Goal: Information Seeking & Learning: Find specific fact

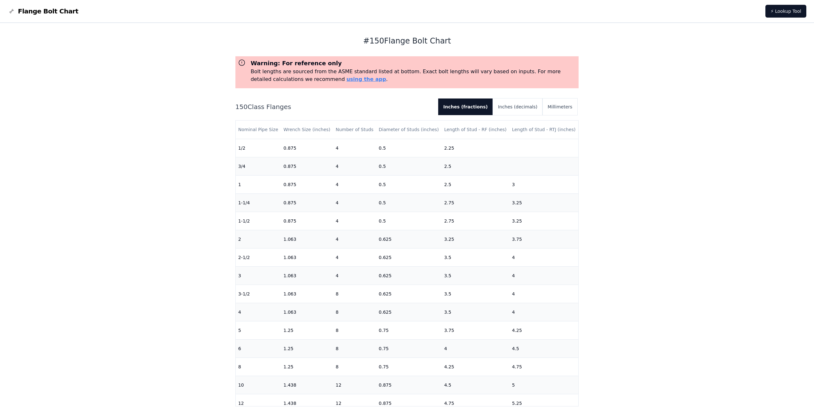
drag, startPoint x: 368, startPoint y: 39, endPoint x: 454, endPoint y: 40, distance: 85.7
click at [454, 40] on h1 "# 150 Flange Bolt Chart" at bounding box center [407, 41] width 344 height 10
click at [383, 47] on div "# 150 Flange Bolt Chart Warning: For reference only Bolt lengths are sourced fr…" at bounding box center [407, 219] width 344 height 393
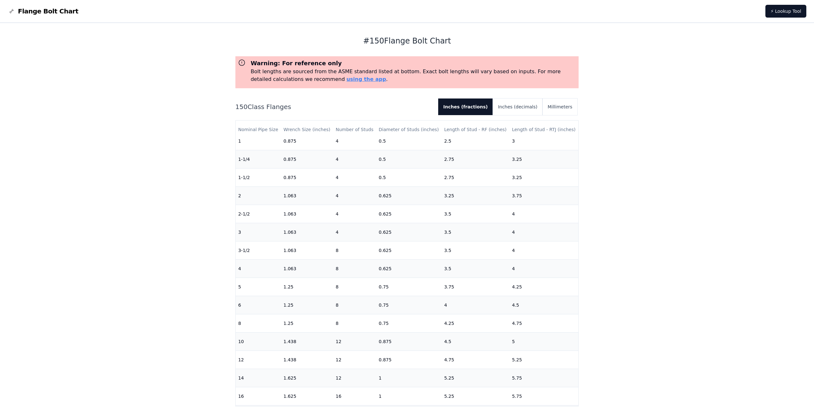
scroll to position [96, 0]
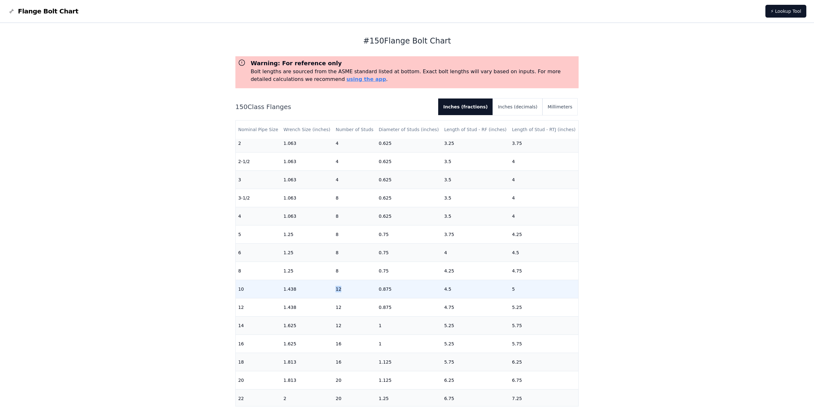
drag, startPoint x: 335, startPoint y: 290, endPoint x: 341, endPoint y: 290, distance: 5.4
click at [341, 290] on td "12" at bounding box center [354, 289] width 43 height 18
drag, startPoint x: 376, startPoint y: 290, endPoint x: 390, endPoint y: 290, distance: 14.1
click at [390, 290] on td "0.875" at bounding box center [409, 289] width 66 height 18
drag, startPoint x: 441, startPoint y: 291, endPoint x: 448, endPoint y: 290, distance: 7.1
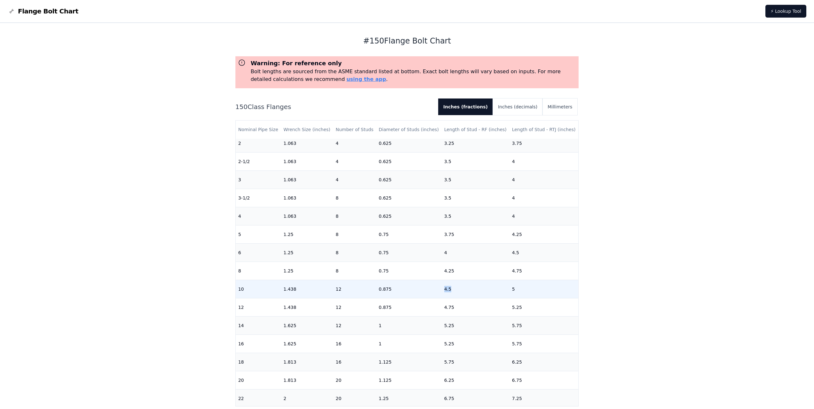
click at [448, 290] on td "4.5" at bounding box center [476, 289] width 68 height 18
drag, startPoint x: 505, startPoint y: 290, endPoint x: 511, endPoint y: 290, distance: 6.1
click at [511, 290] on td "5" at bounding box center [544, 289] width 69 height 18
drag, startPoint x: 541, startPoint y: 129, endPoint x: 549, endPoint y: 131, distance: 8.7
click at [549, 131] on th "Length of Stud - RTJ (inches)" at bounding box center [544, 130] width 69 height 18
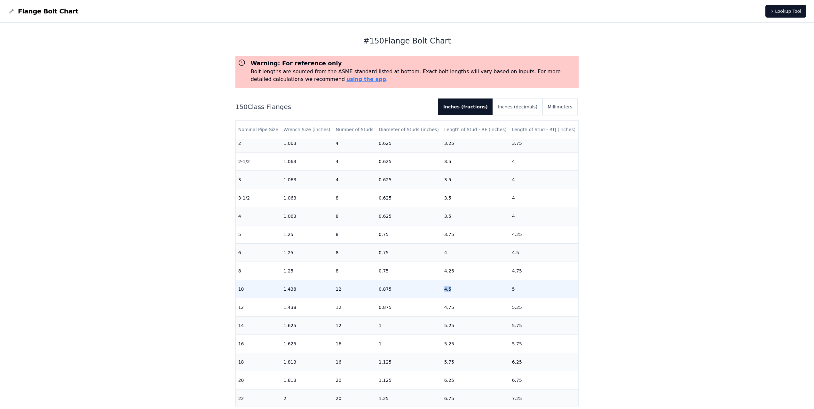
drag, startPoint x: 441, startPoint y: 289, endPoint x: 448, endPoint y: 291, distance: 7.4
click at [448, 291] on td "4.5" at bounding box center [476, 289] width 68 height 18
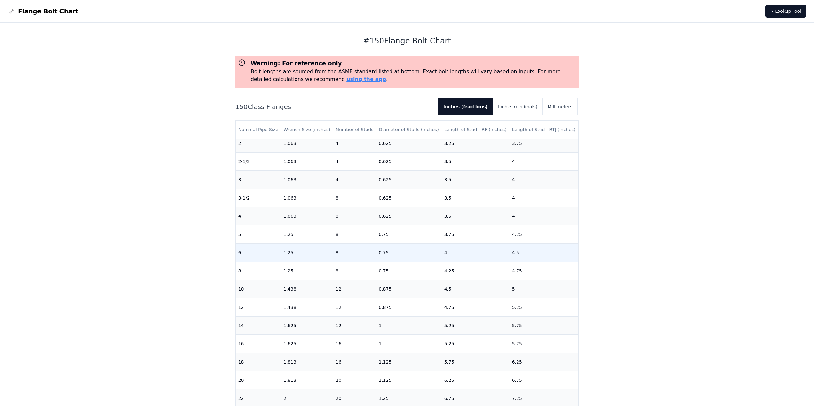
click at [444, 256] on td "4" at bounding box center [476, 252] width 68 height 18
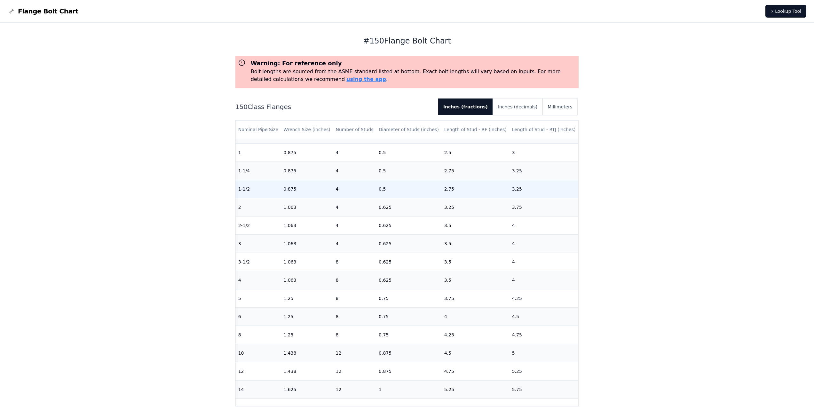
scroll to position [0, 0]
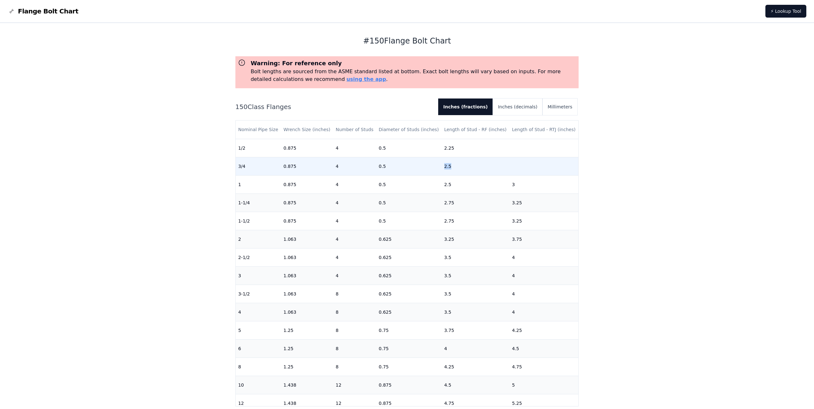
drag, startPoint x: 442, startPoint y: 169, endPoint x: 449, endPoint y: 168, distance: 7.2
click at [449, 168] on td "2.5" at bounding box center [476, 166] width 68 height 18
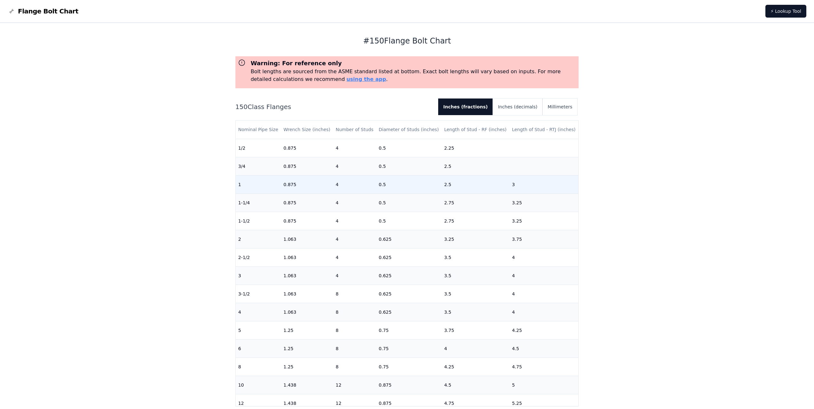
click at [447, 193] on td "2.5" at bounding box center [476, 184] width 68 height 18
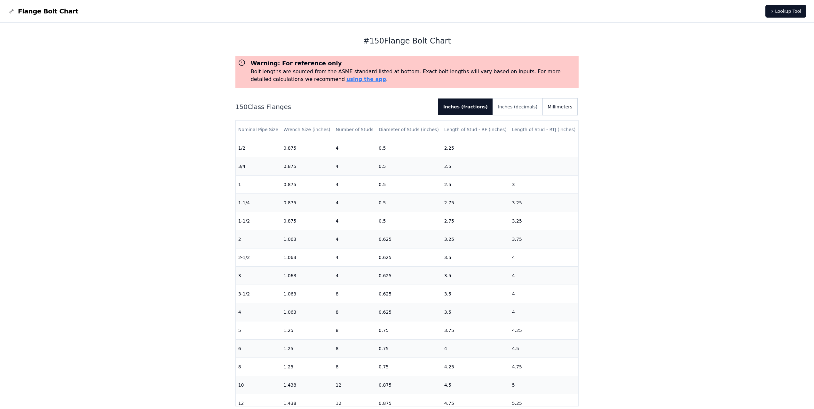
click at [561, 110] on button "Millimeters" at bounding box center [560, 107] width 35 height 17
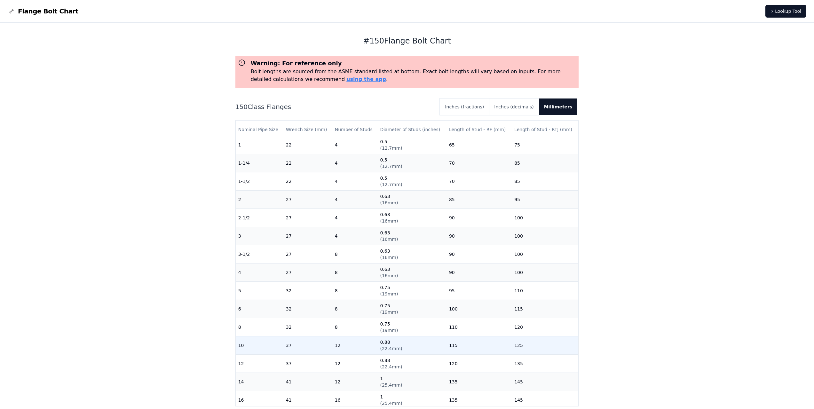
scroll to position [96, 0]
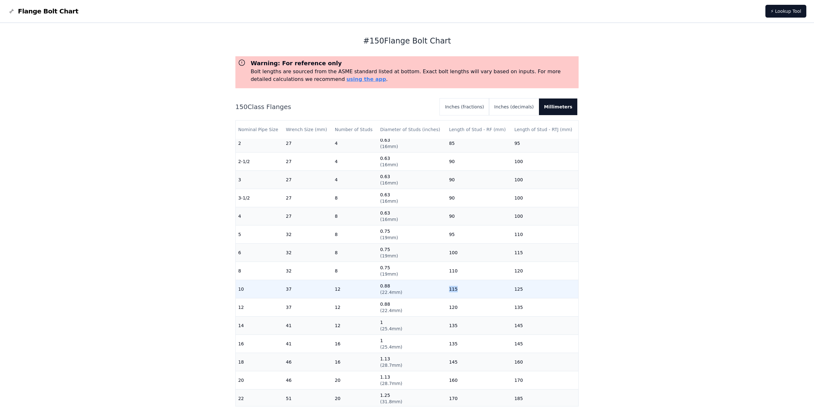
drag, startPoint x: 446, startPoint y: 290, endPoint x: 433, endPoint y: 290, distance: 13.1
click at [433, 290] on tr "10 37 12 0.88 ( 22.4mm ) 115 125" at bounding box center [407, 289] width 343 height 18
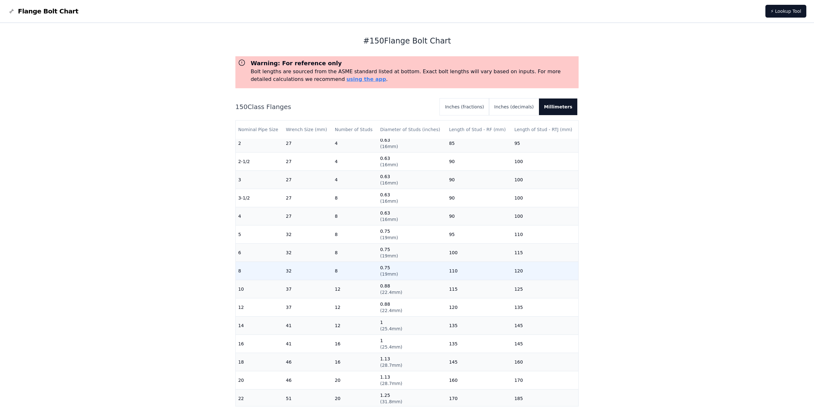
click at [491, 270] on td "110" at bounding box center [479, 271] width 65 height 18
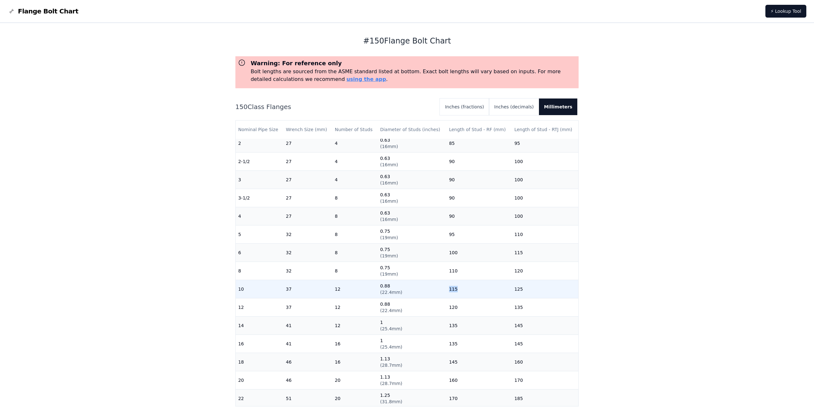
drag, startPoint x: 452, startPoint y: 290, endPoint x: 446, endPoint y: 290, distance: 5.8
click at [447, 290] on td "115" at bounding box center [479, 289] width 65 height 18
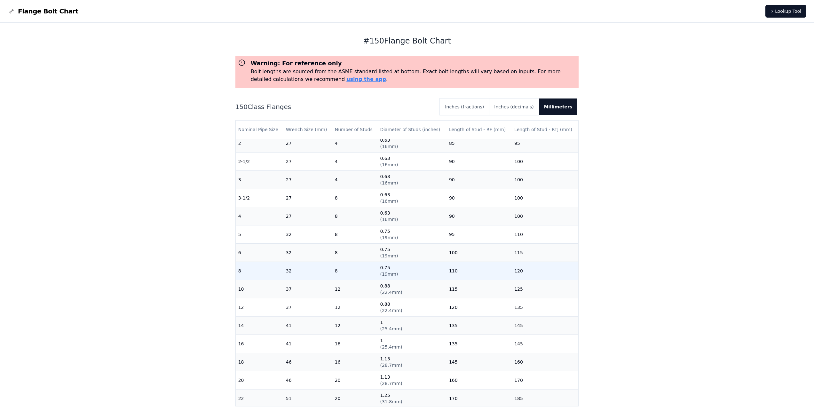
click at [470, 279] on td "110" at bounding box center [479, 271] width 65 height 18
